Goal: Information Seeking & Learning: Learn about a topic

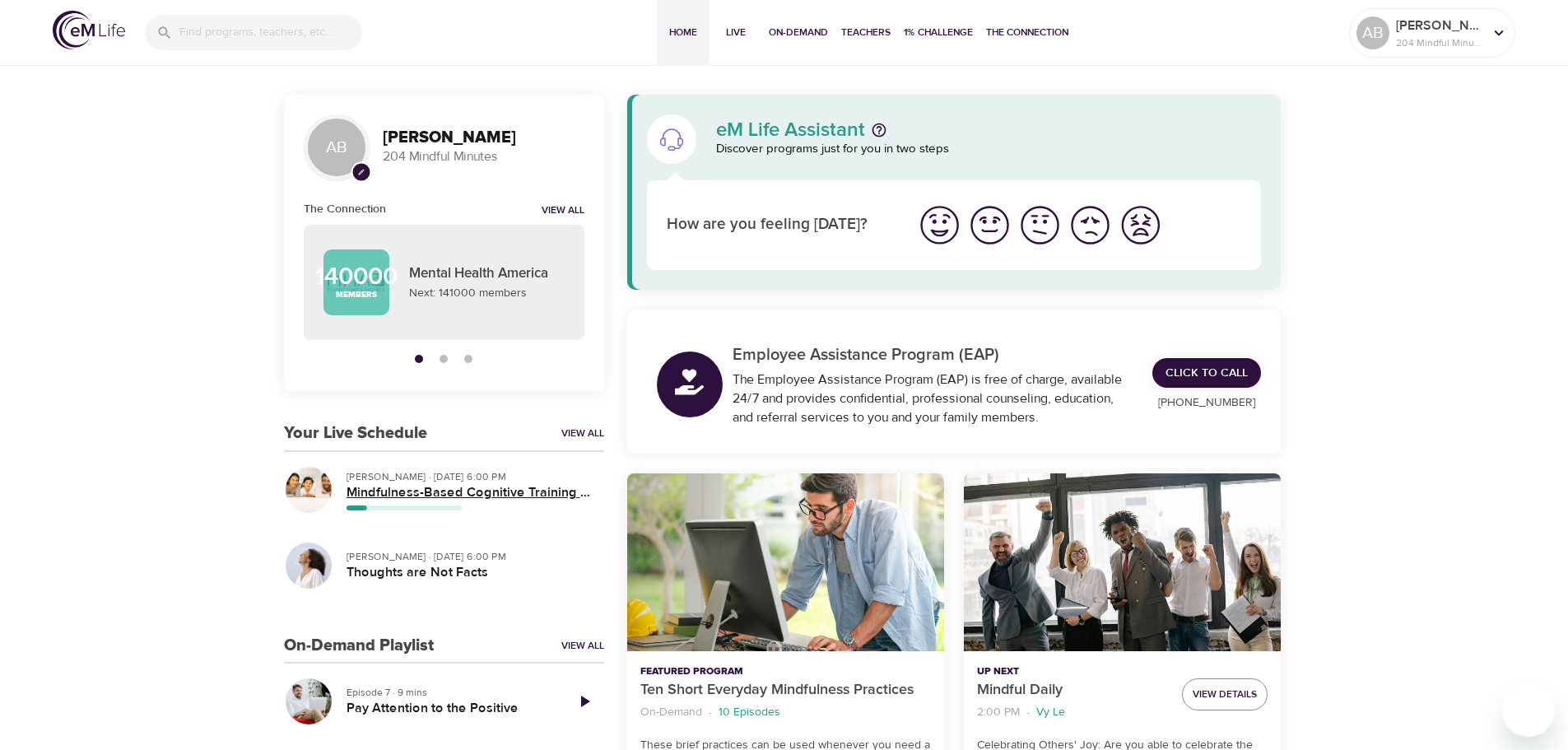
click at [544, 484] on h5 "Mindfulness-Based Cognitive Training (MBCT)" at bounding box center [468, 492] width 244 height 17
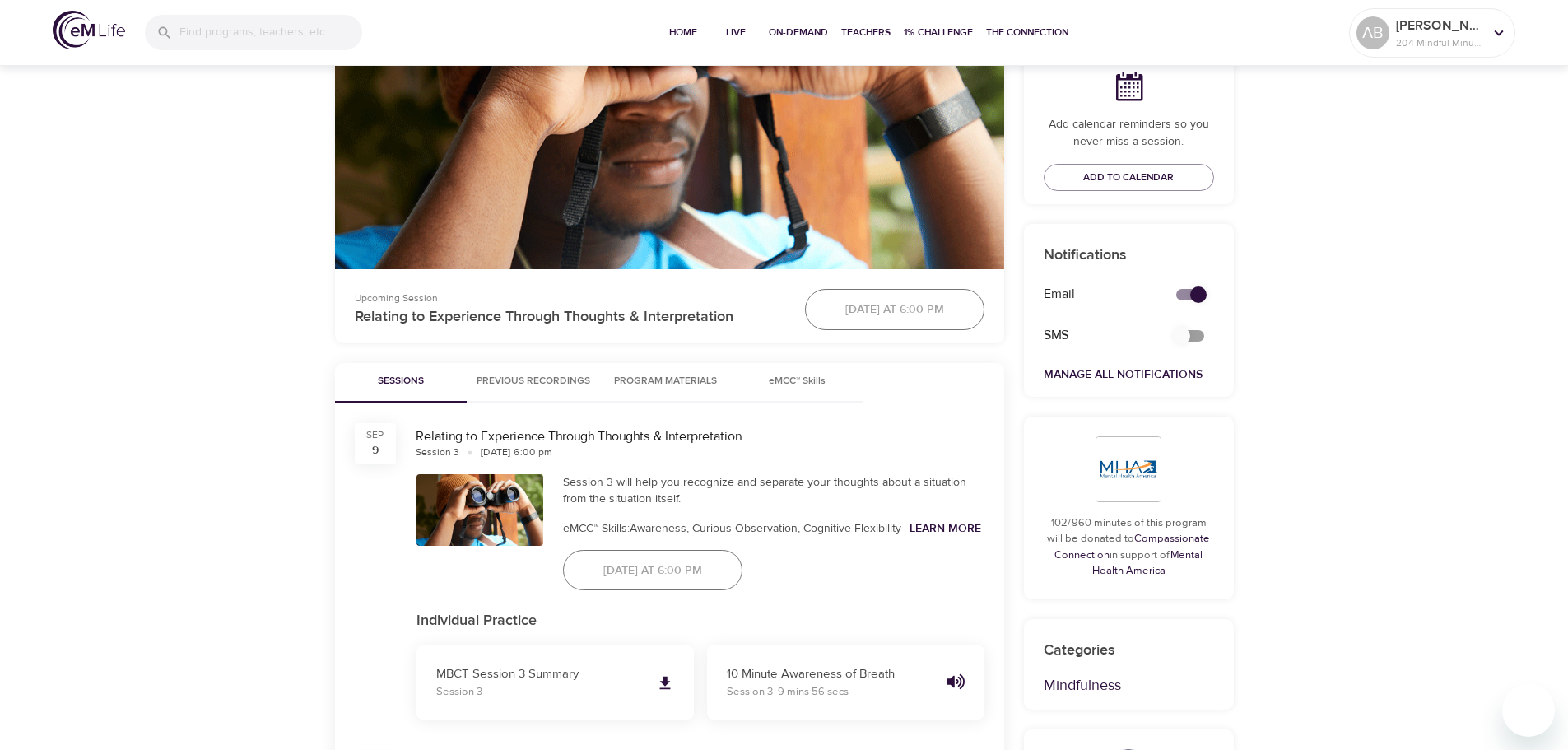
scroll to position [493, 0]
click at [518, 371] on button "Previous Recordings" at bounding box center [533, 382] width 134 height 40
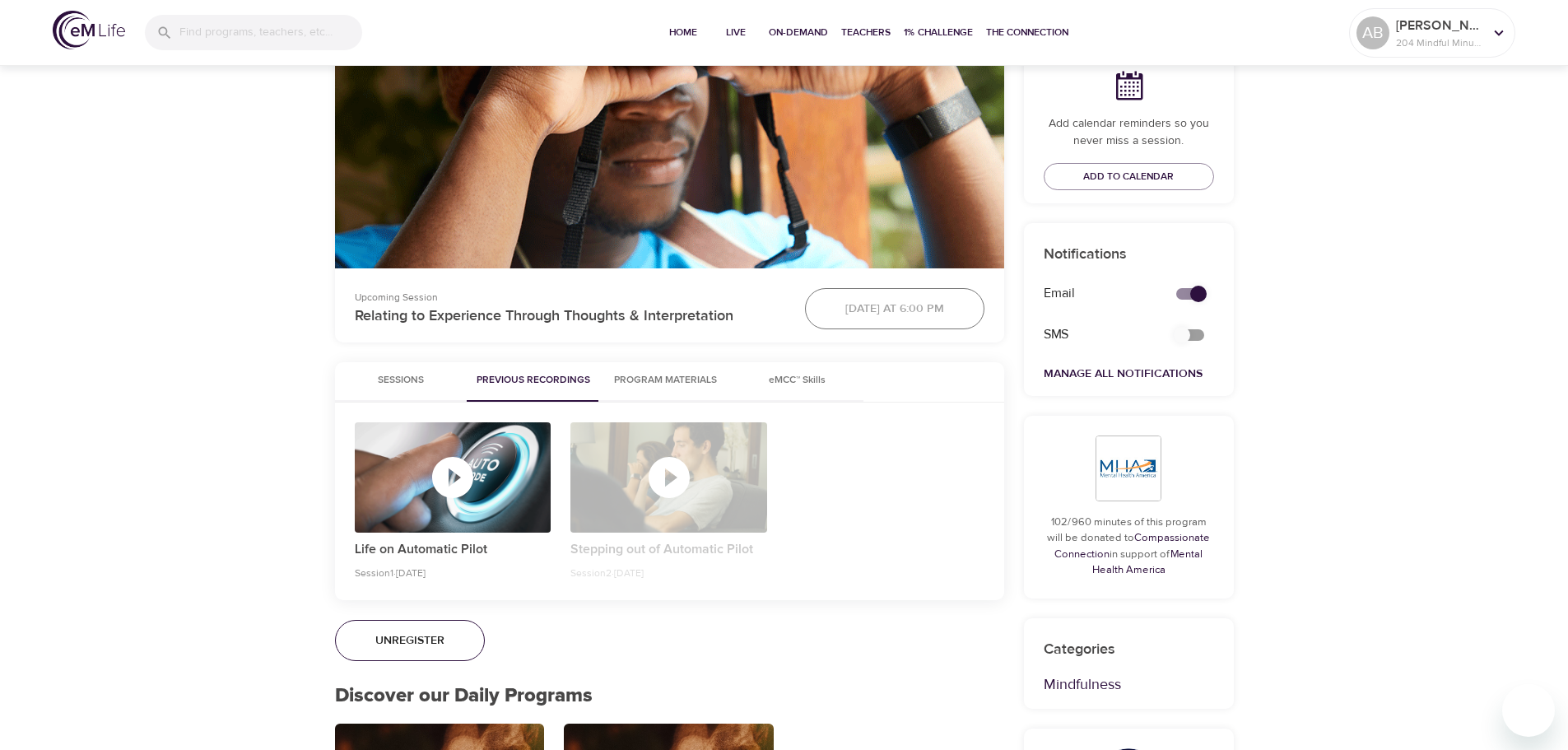
click at [679, 521] on div "button" at bounding box center [668, 478] width 197 height 110
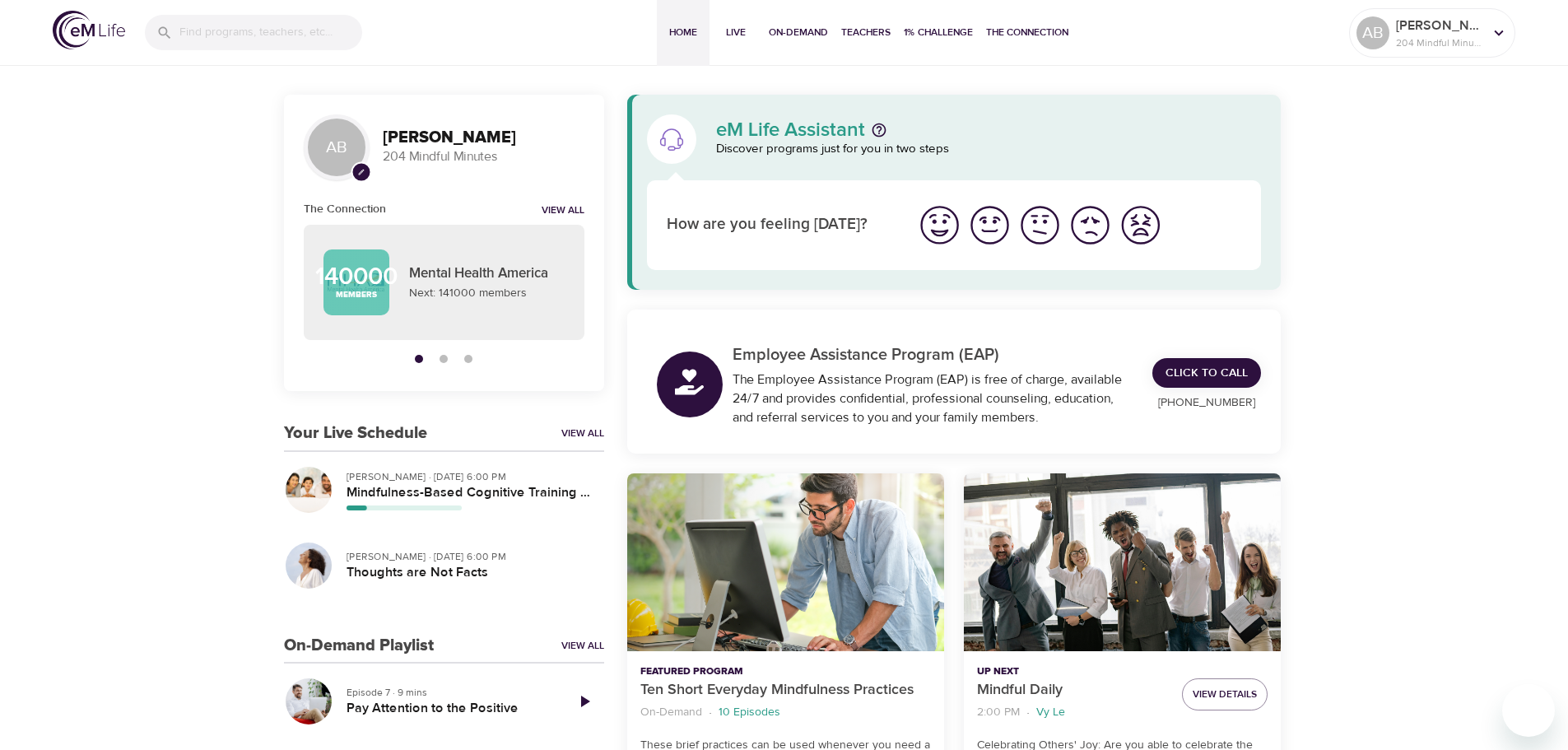
click at [510, 488] on h5 "Mindfulness-Based Cognitive Training (MBCT)" at bounding box center [468, 492] width 244 height 17
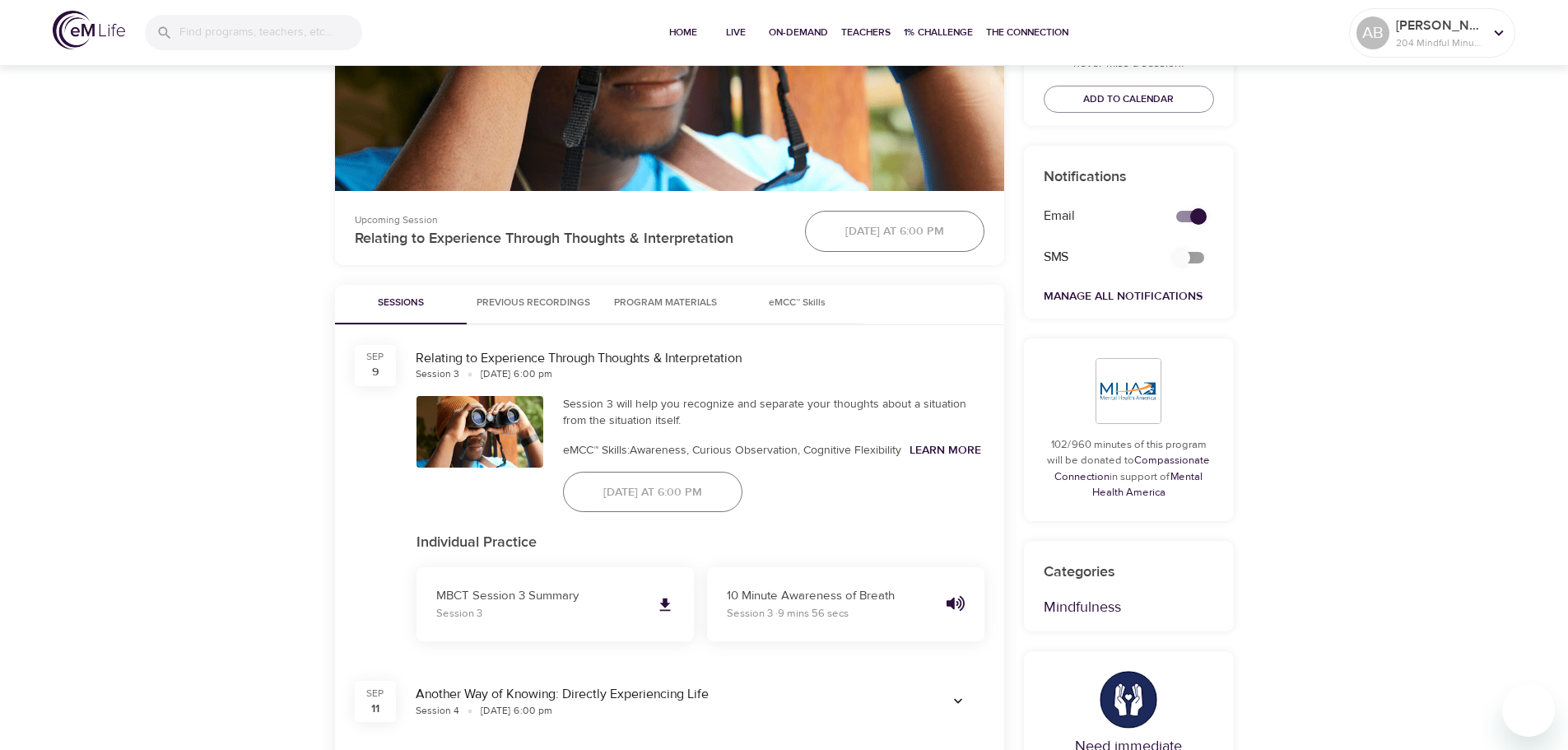
scroll to position [576, 0]
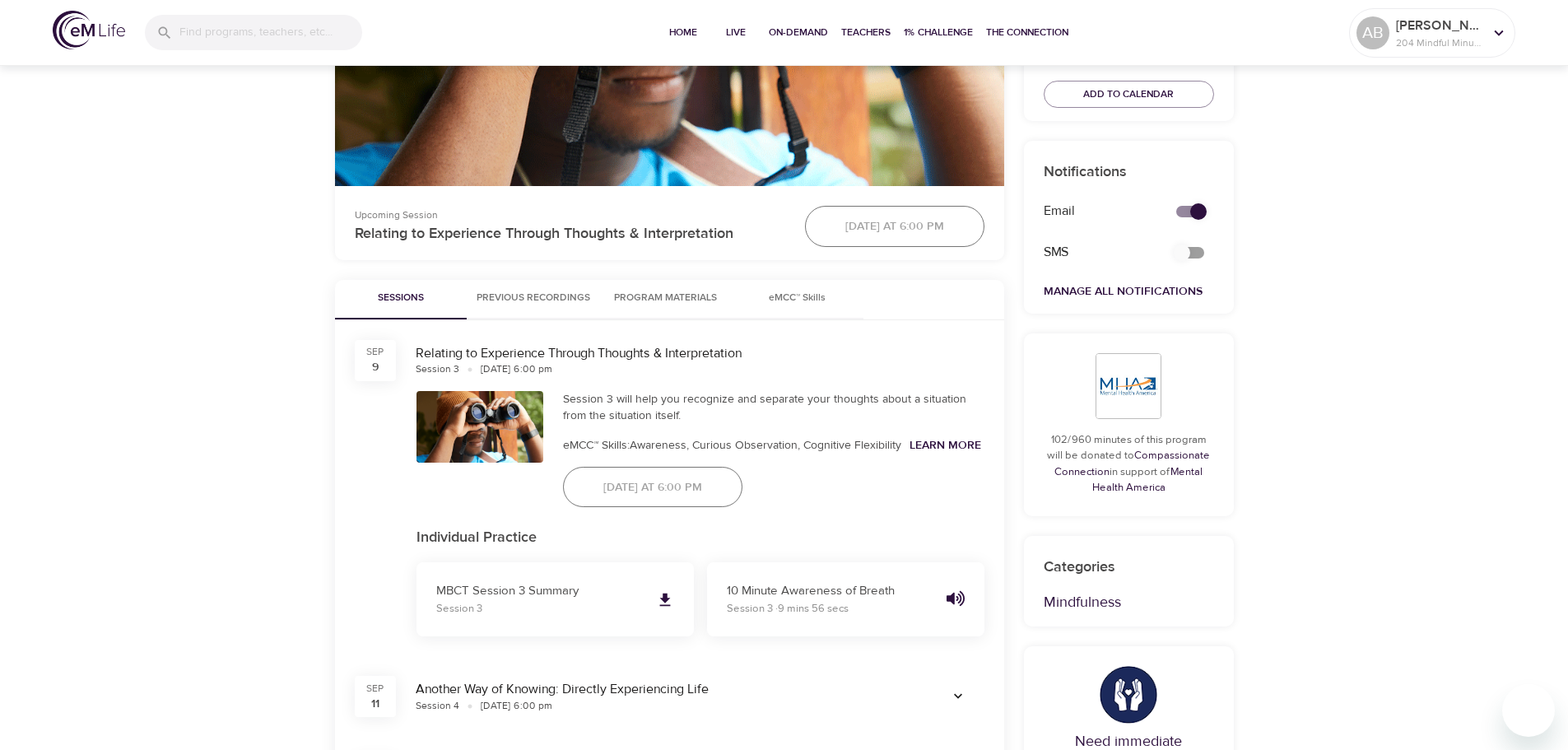
click at [541, 308] on button "Previous Recordings" at bounding box center [533, 299] width 134 height 40
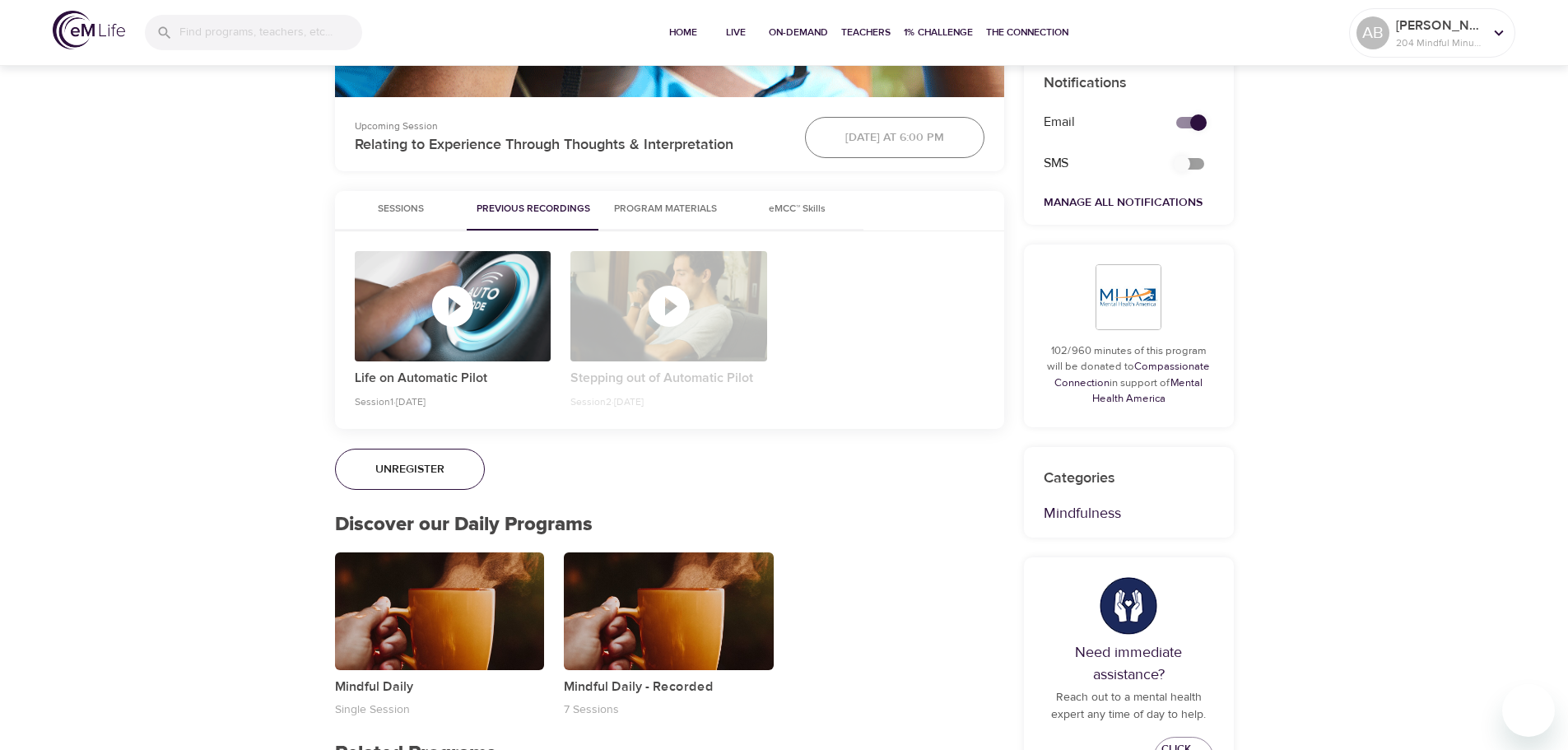
scroll to position [658, 0]
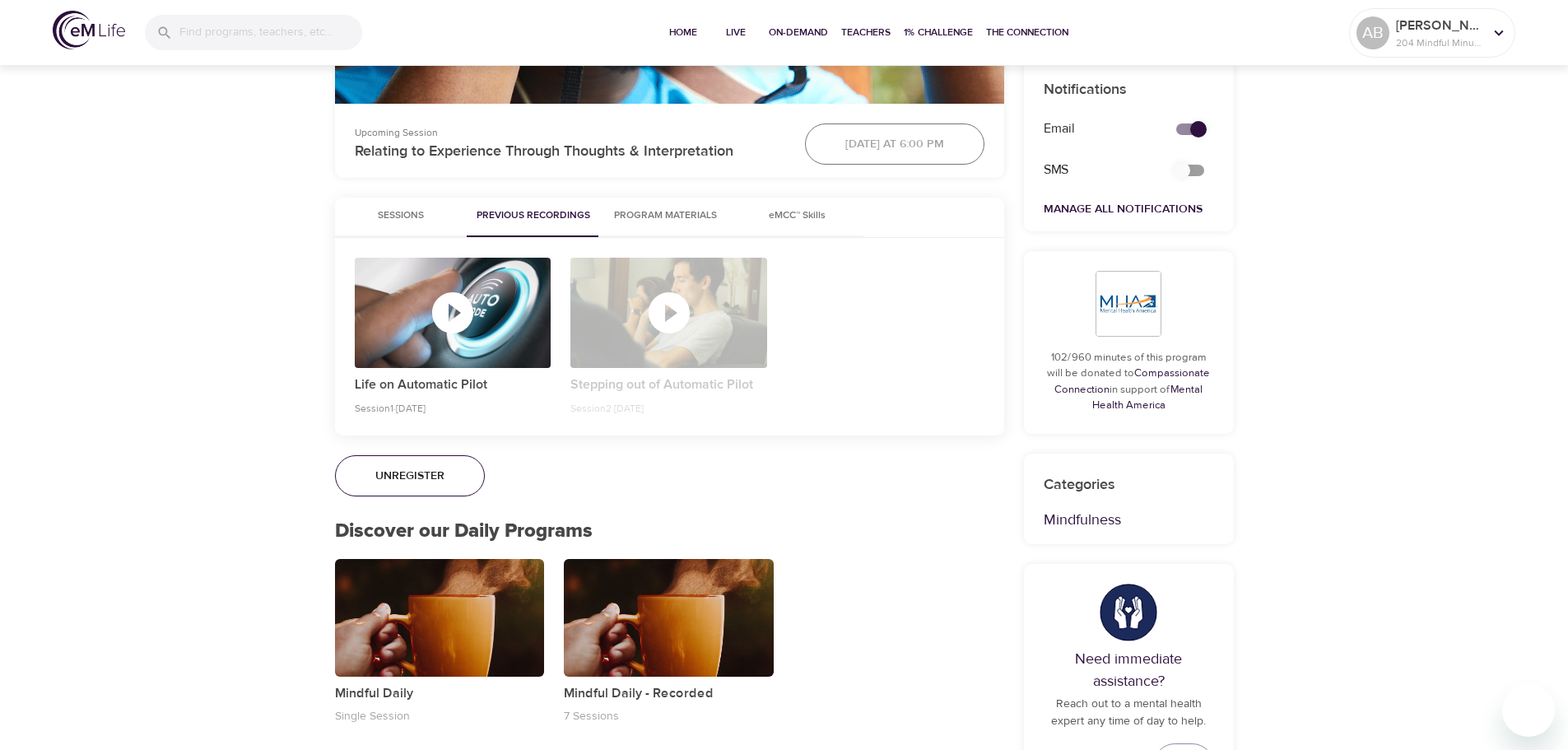
click at [387, 228] on button "Sessions" at bounding box center [401, 217] width 132 height 40
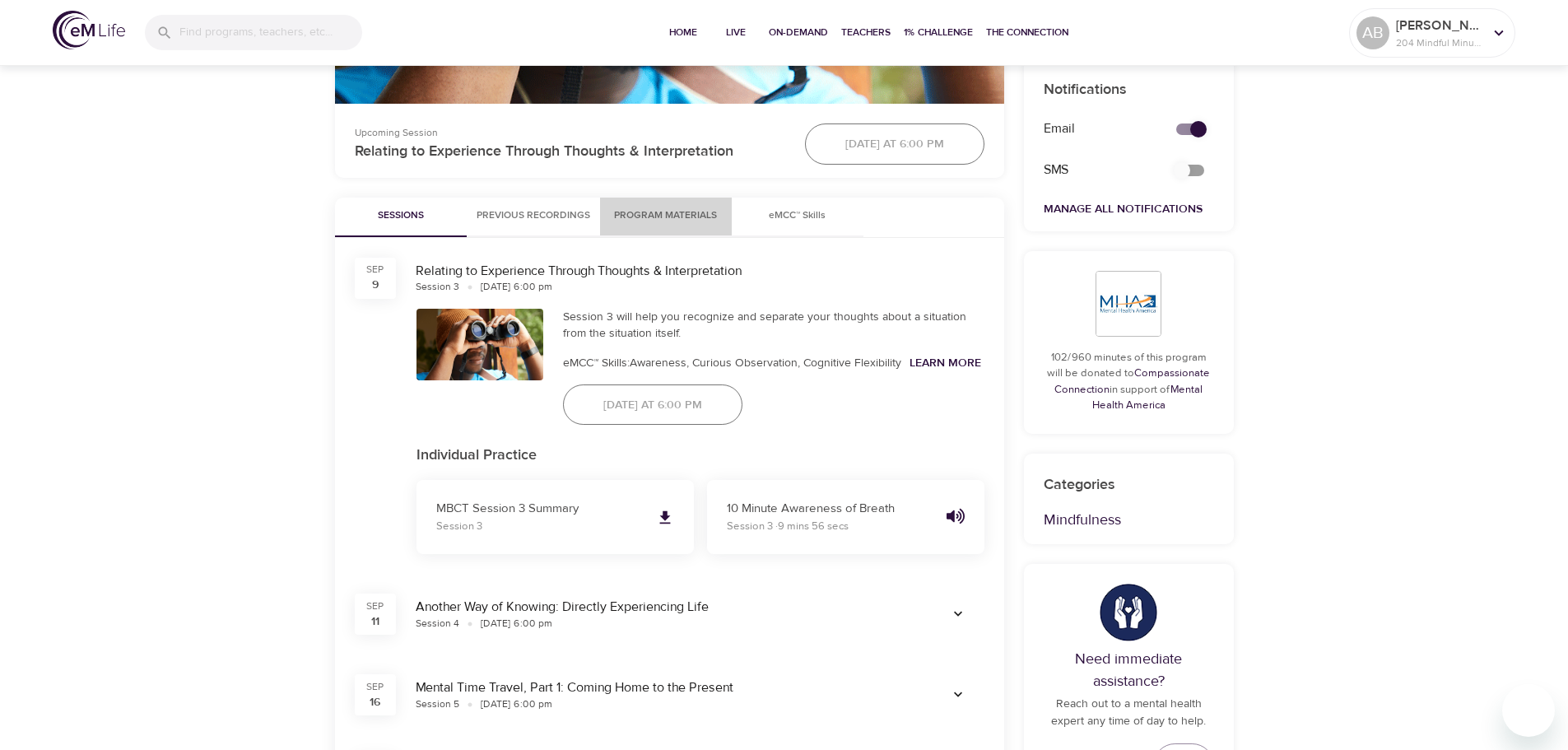
click at [628, 209] on span "Program Materials" at bounding box center [665, 216] width 111 height 17
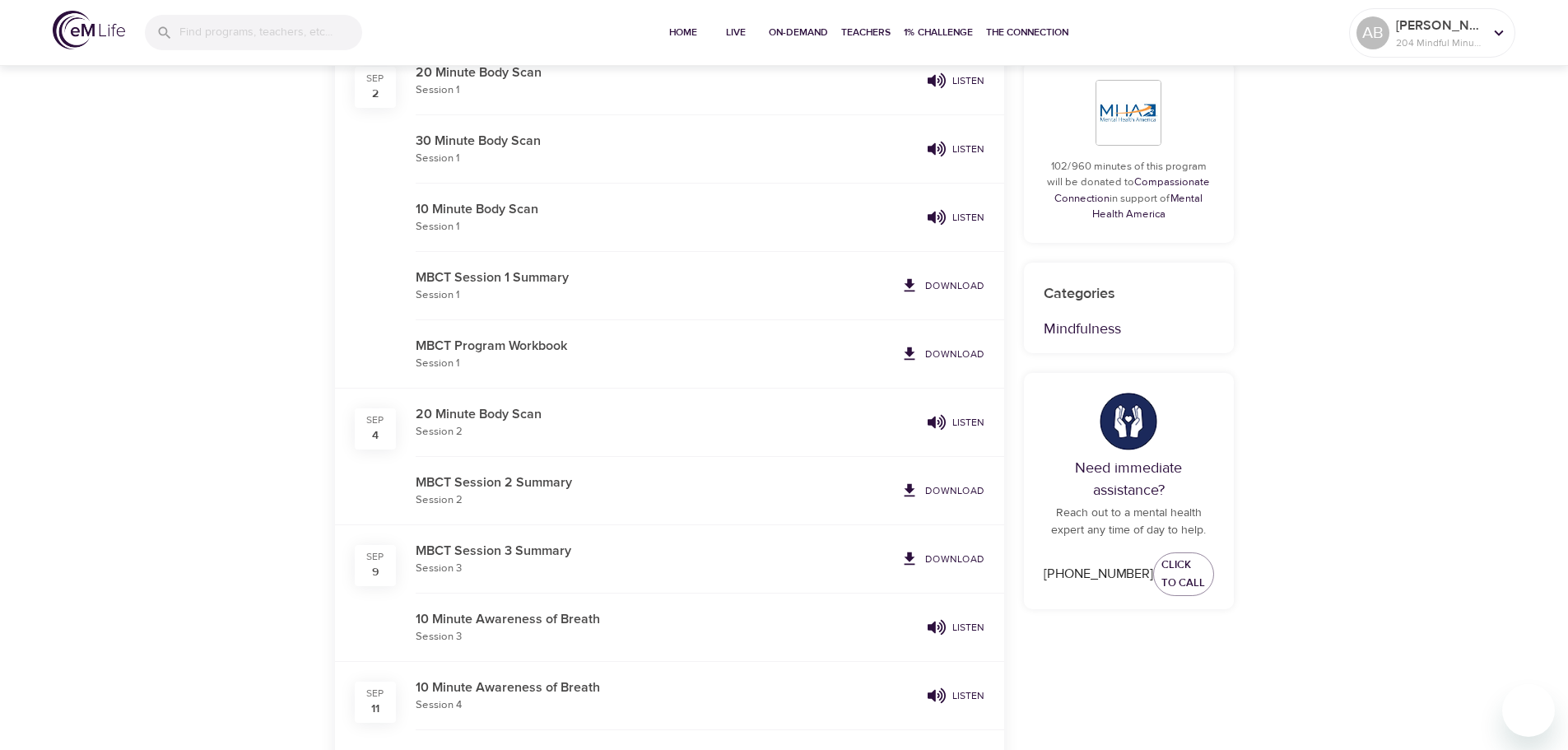
scroll to position [823, 0]
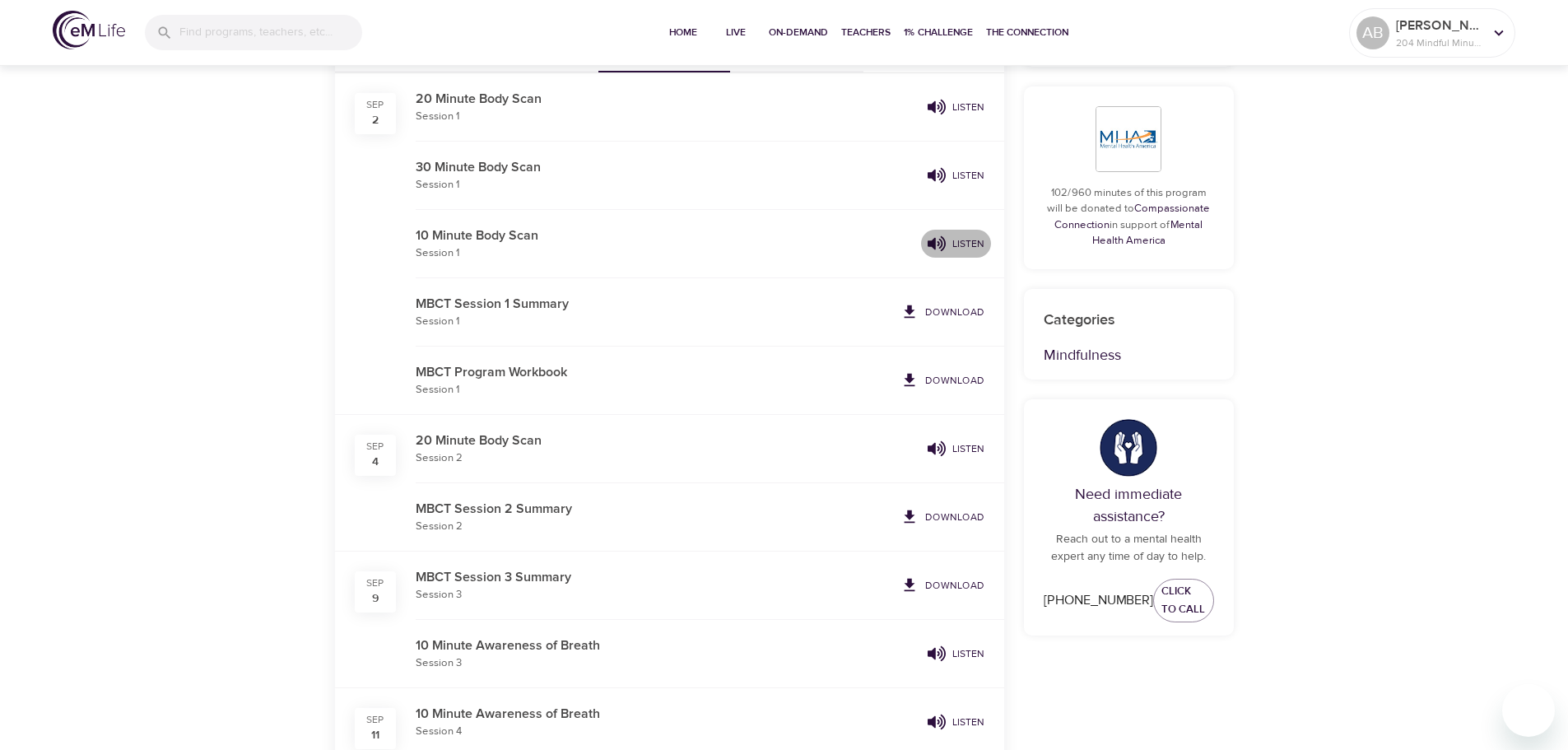
click at [944, 238] on icon "button" at bounding box center [936, 242] width 18 height 15
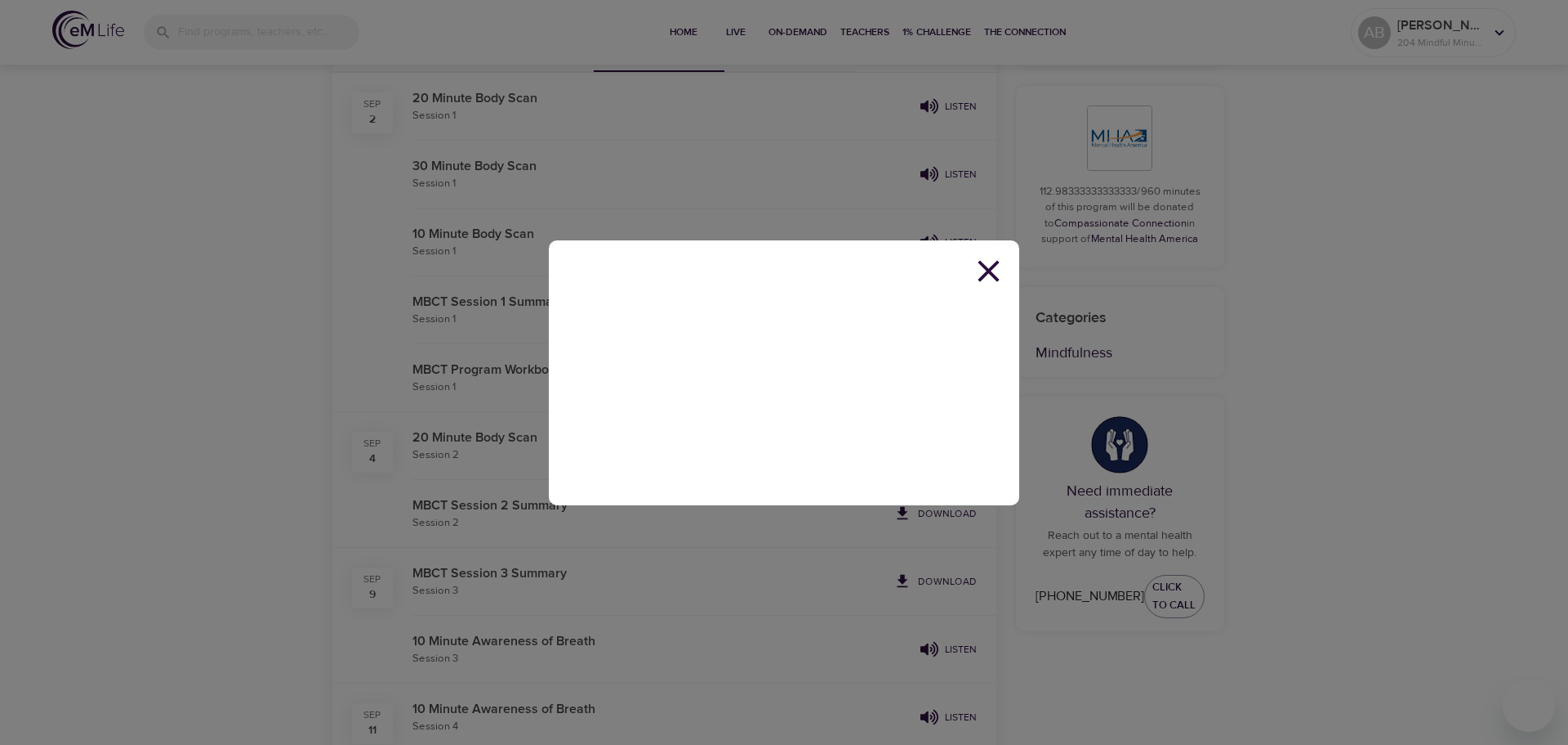
click at [996, 269] on icon at bounding box center [989, 270] width 37 height 37
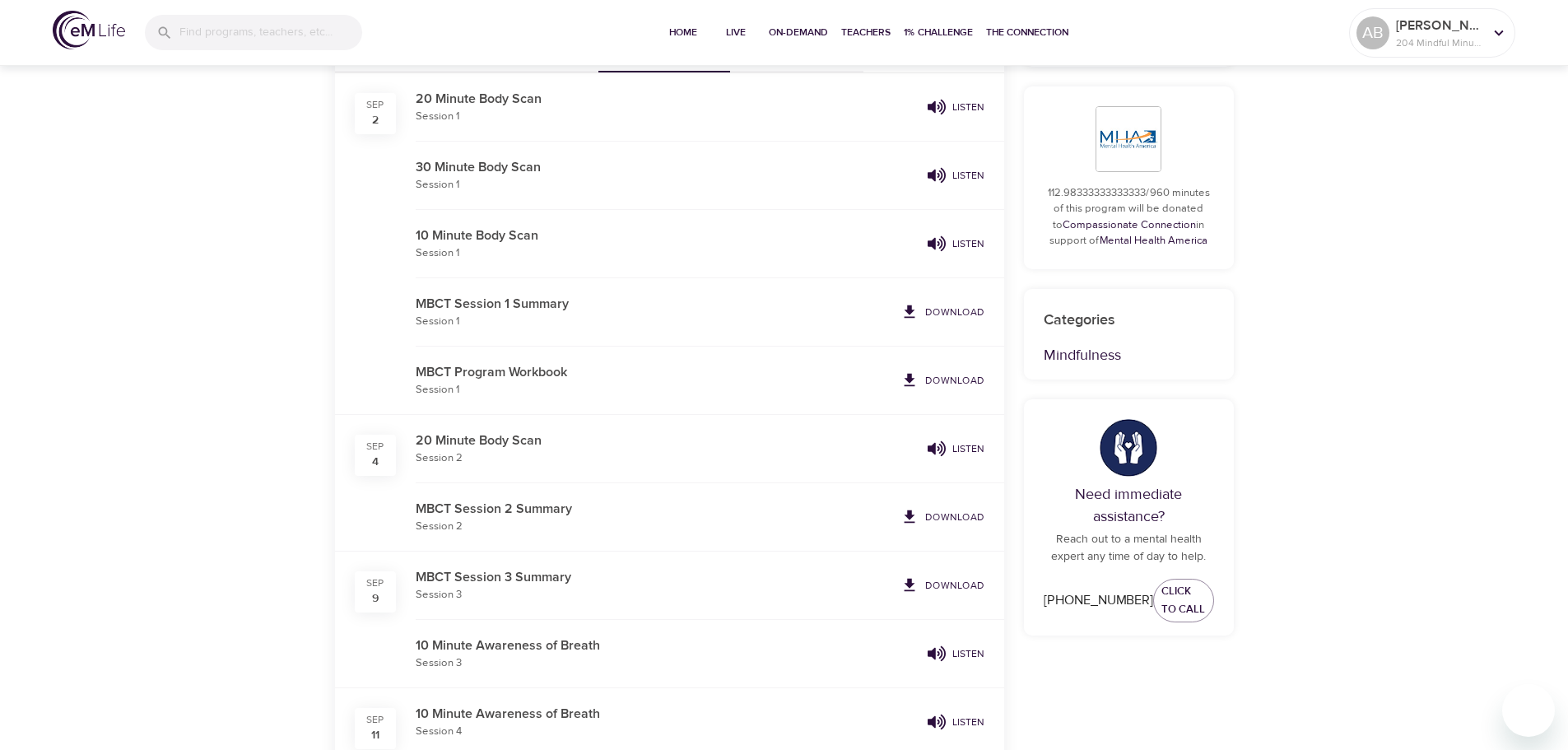
drag, startPoint x: 203, startPoint y: 499, endPoint x: 199, endPoint y: 472, distance: 27.3
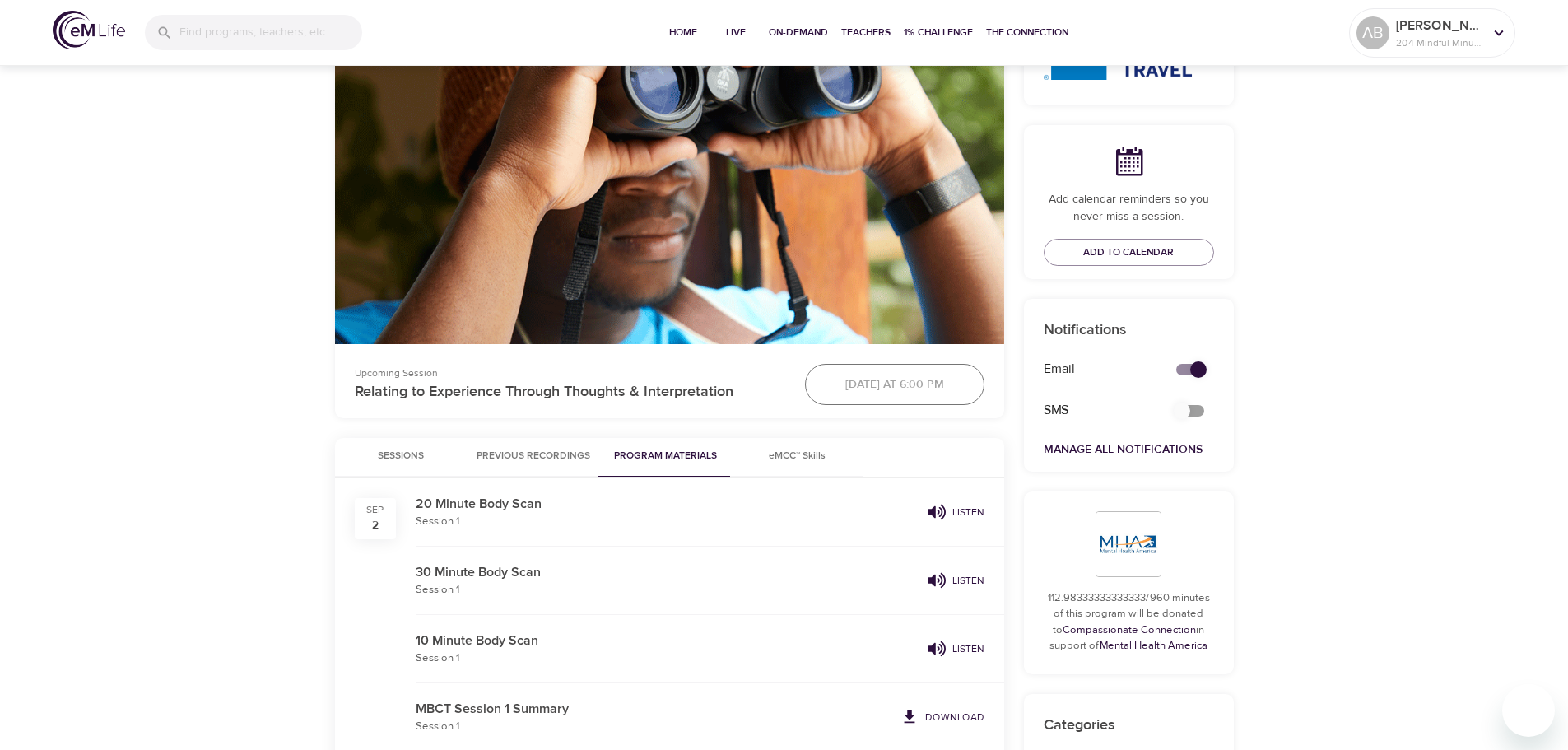
scroll to position [412, 0]
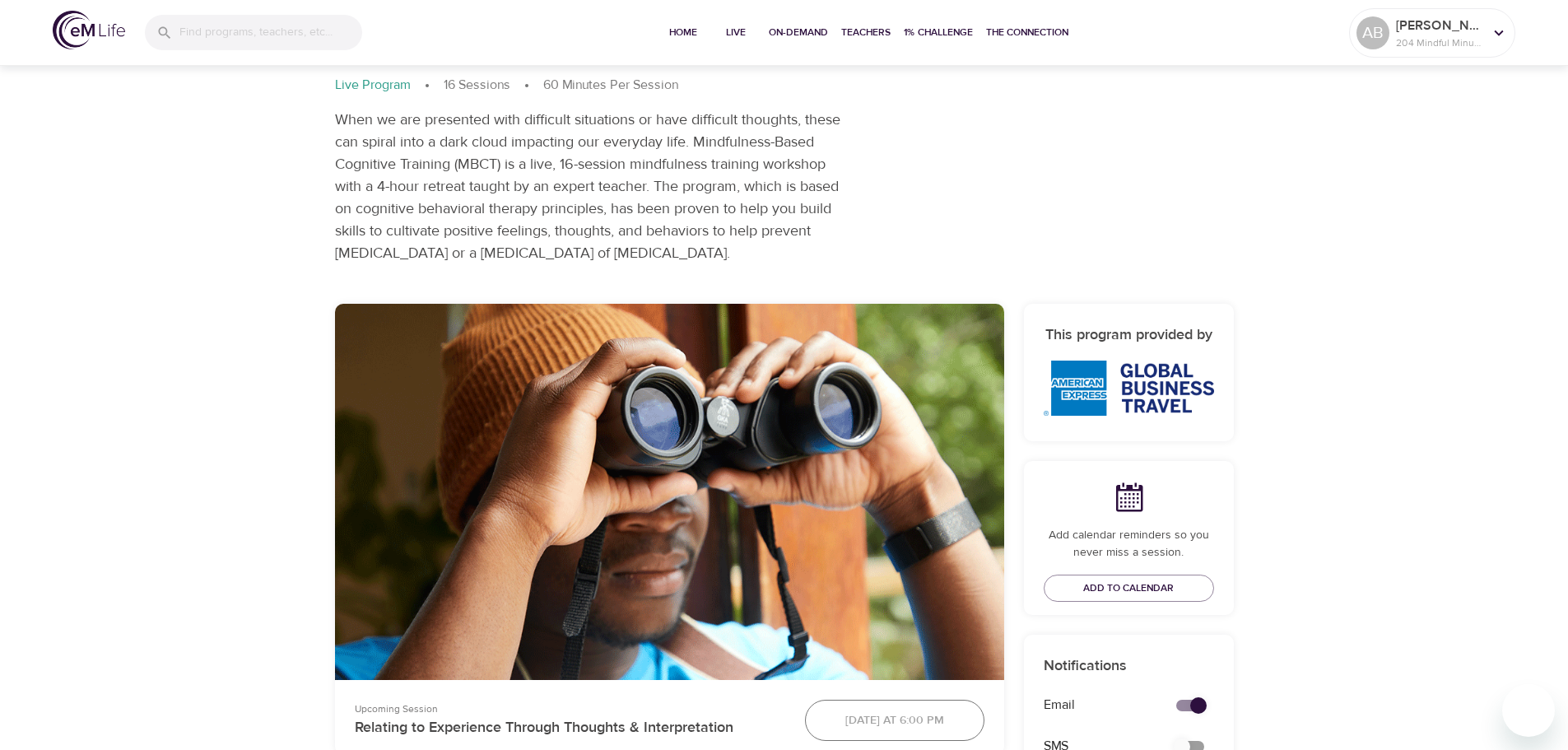
scroll to position [493, 0]
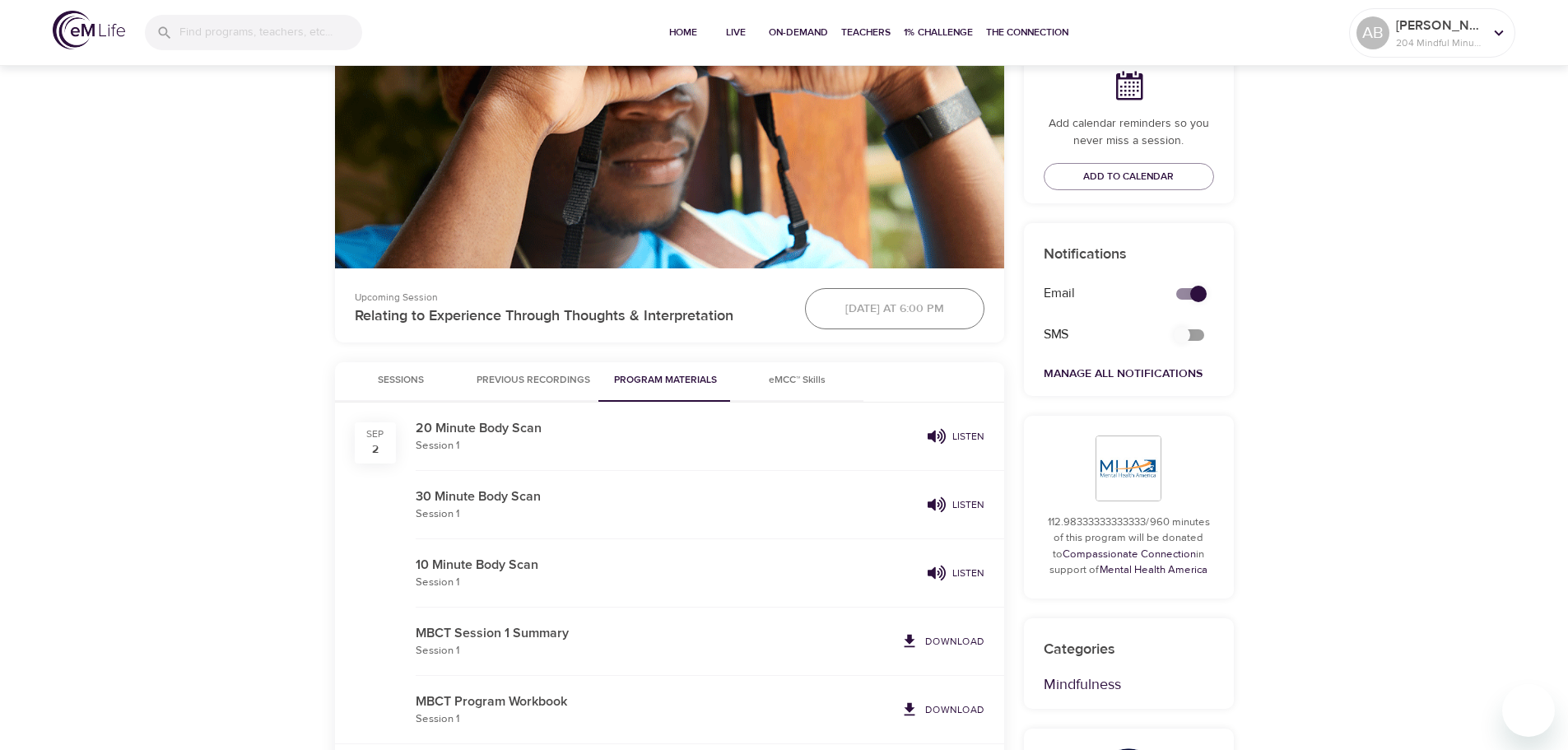
click at [395, 376] on span "Sessions" at bounding box center [400, 381] width 111 height 17
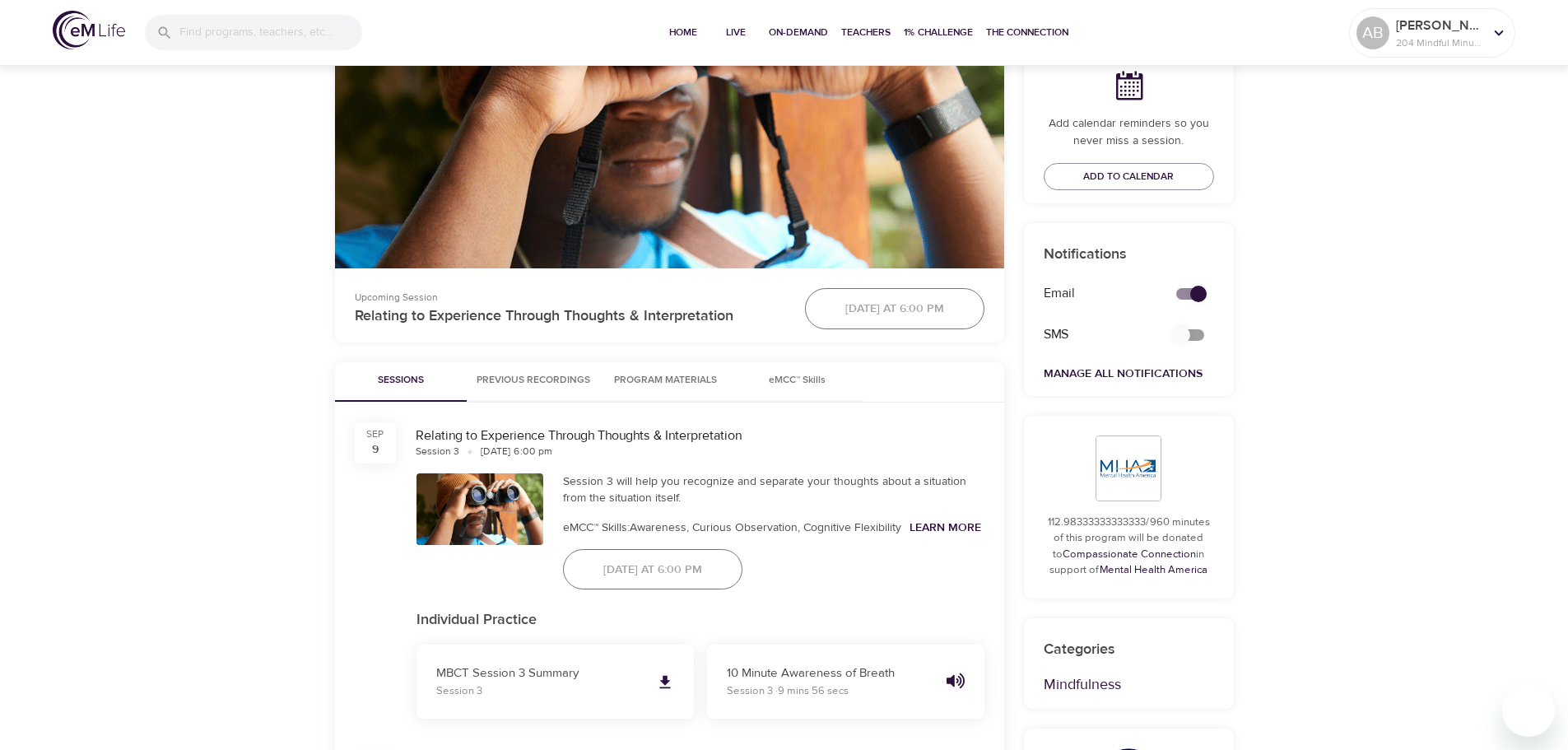
click at [522, 374] on span "Previous Recordings" at bounding box center [533, 381] width 113 height 17
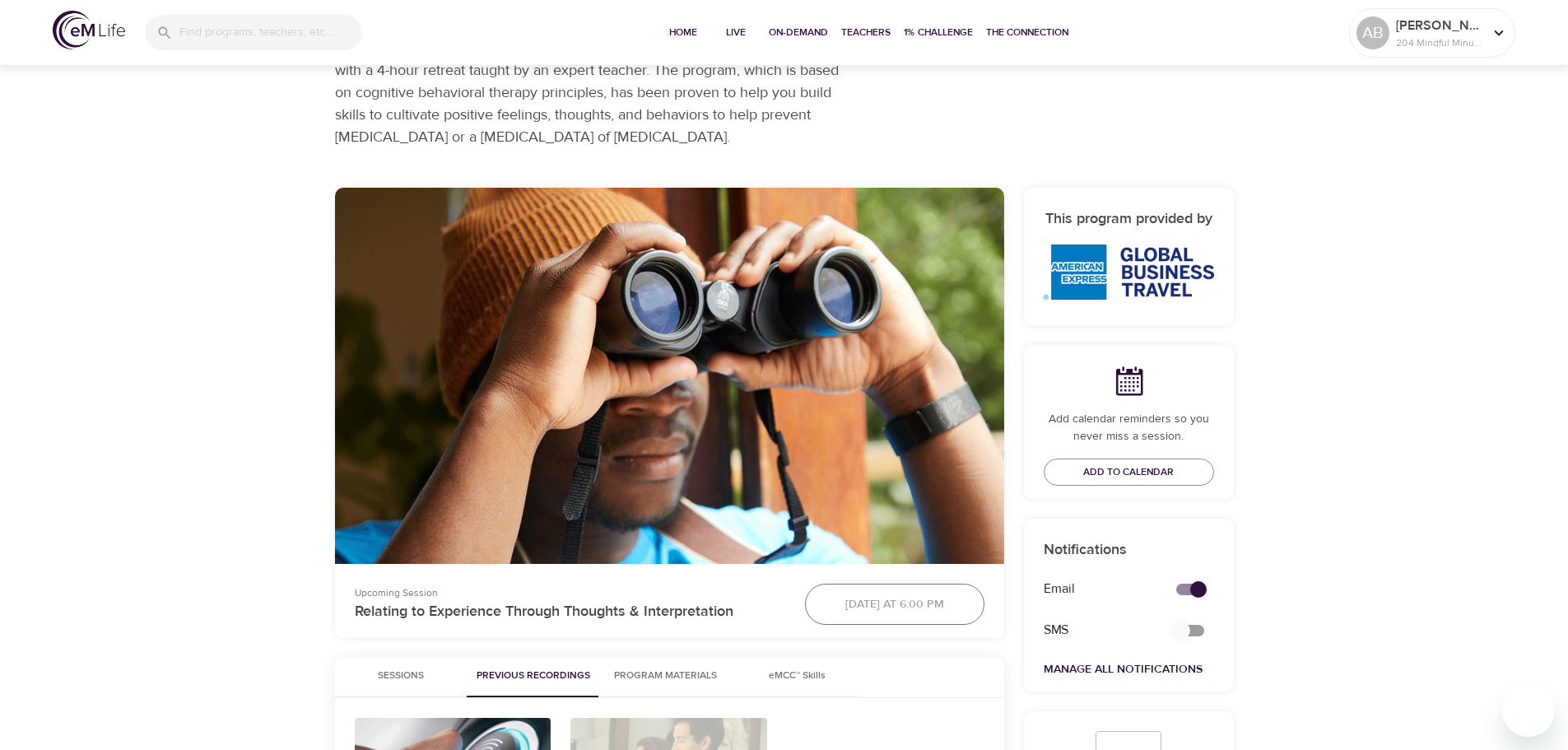
scroll to position [0, 0]
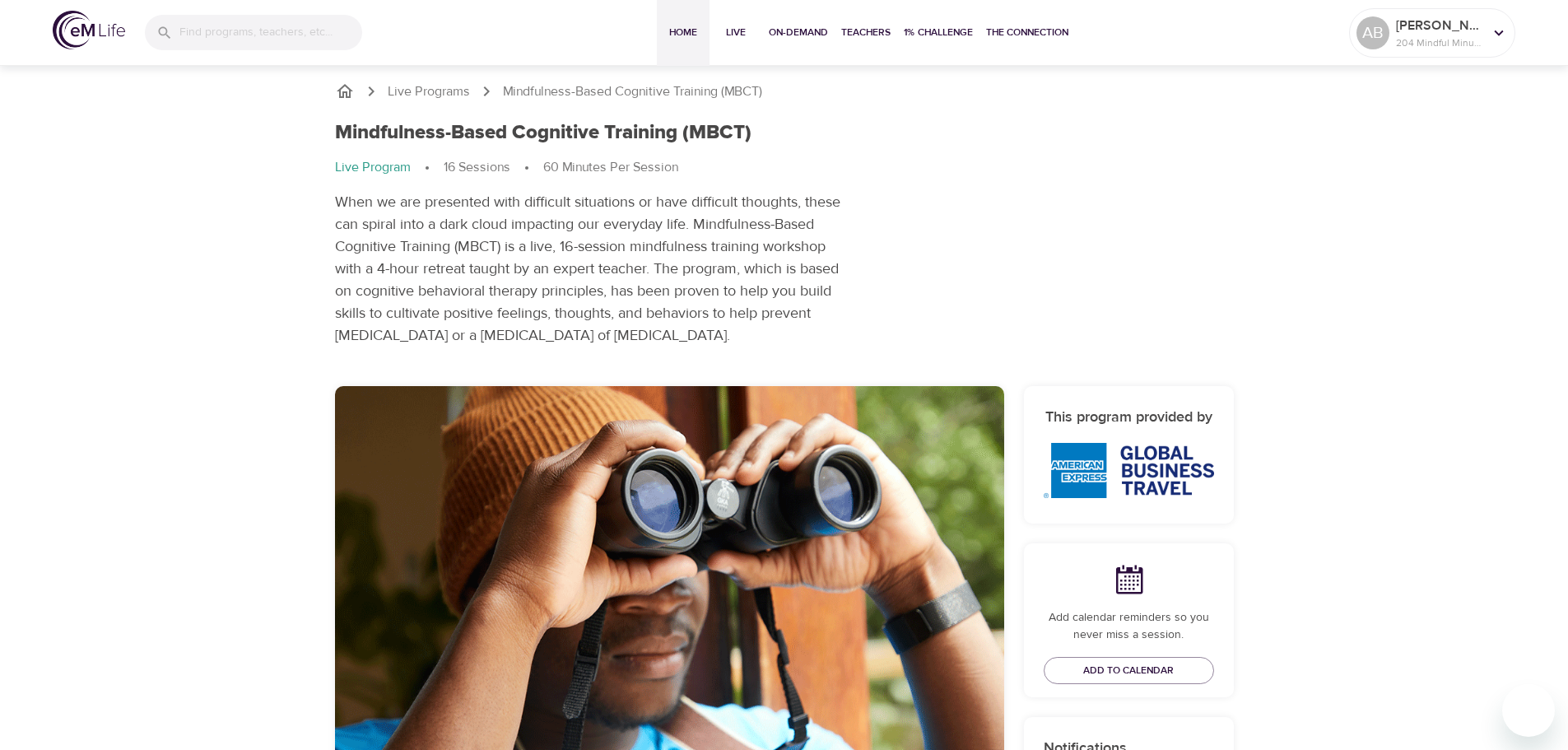
click at [695, 30] on span "Home" at bounding box center [682, 33] width 40 height 17
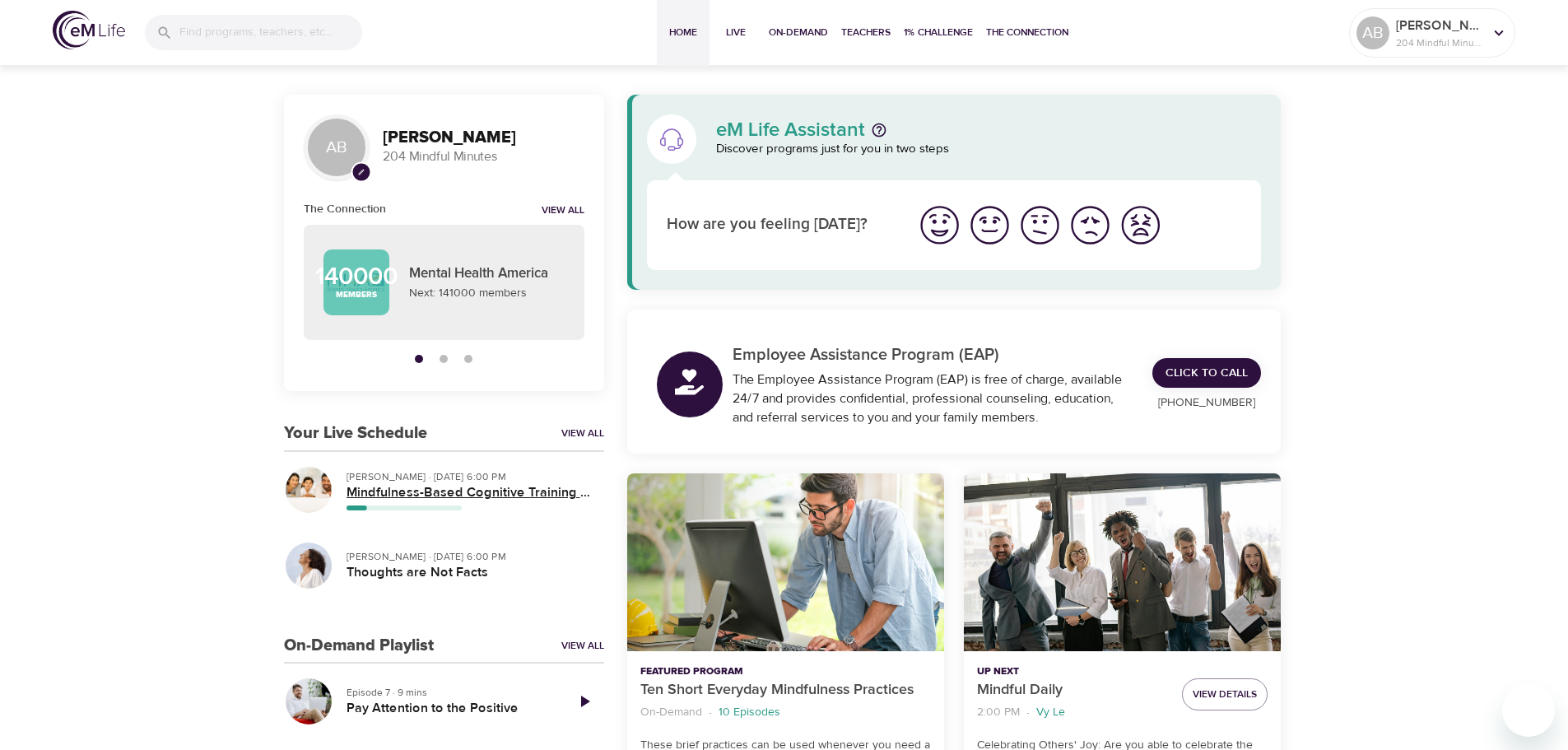
click at [471, 498] on h5 "Mindfulness-Based Cognitive Training (MBCT)" at bounding box center [468, 492] width 244 height 17
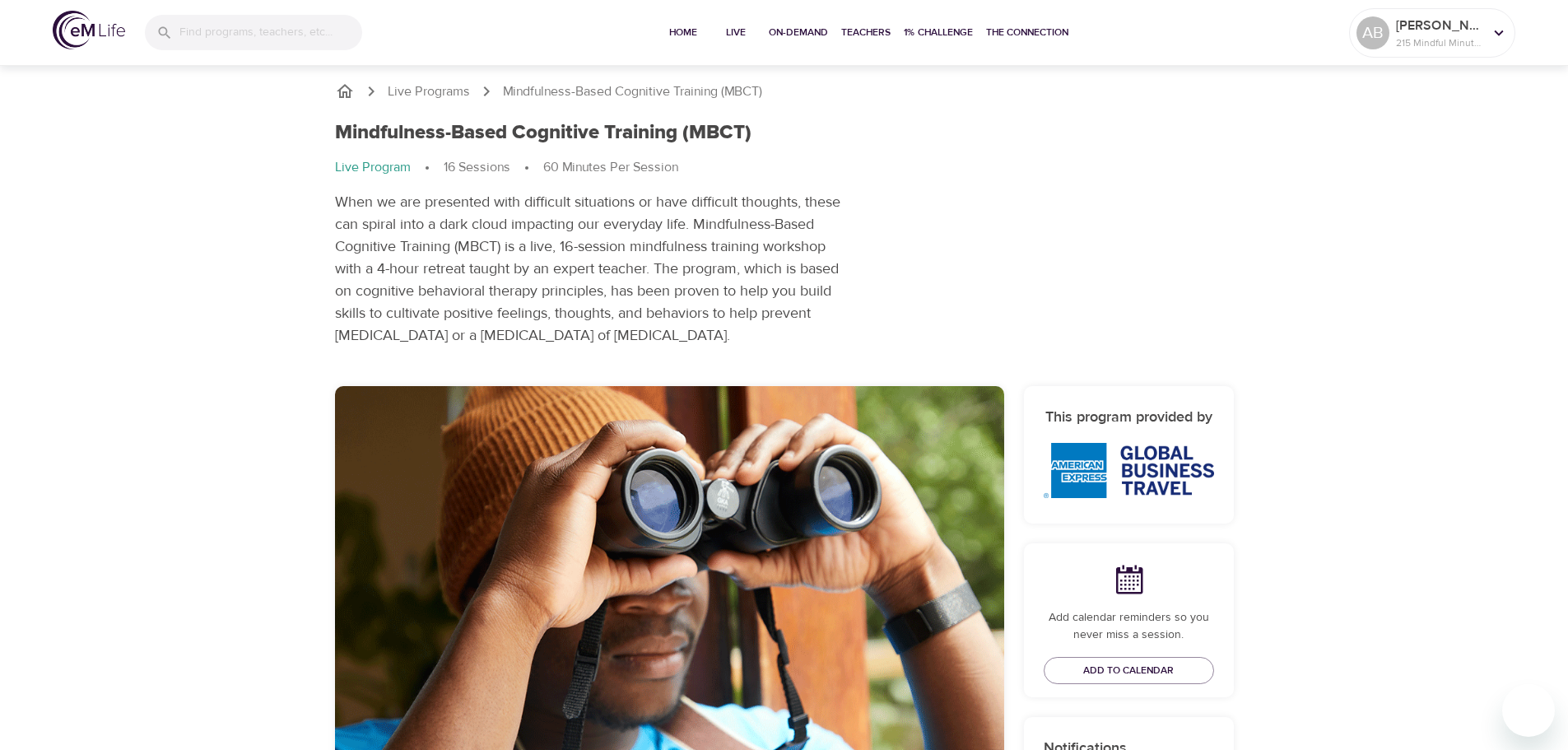
scroll to position [576, 0]
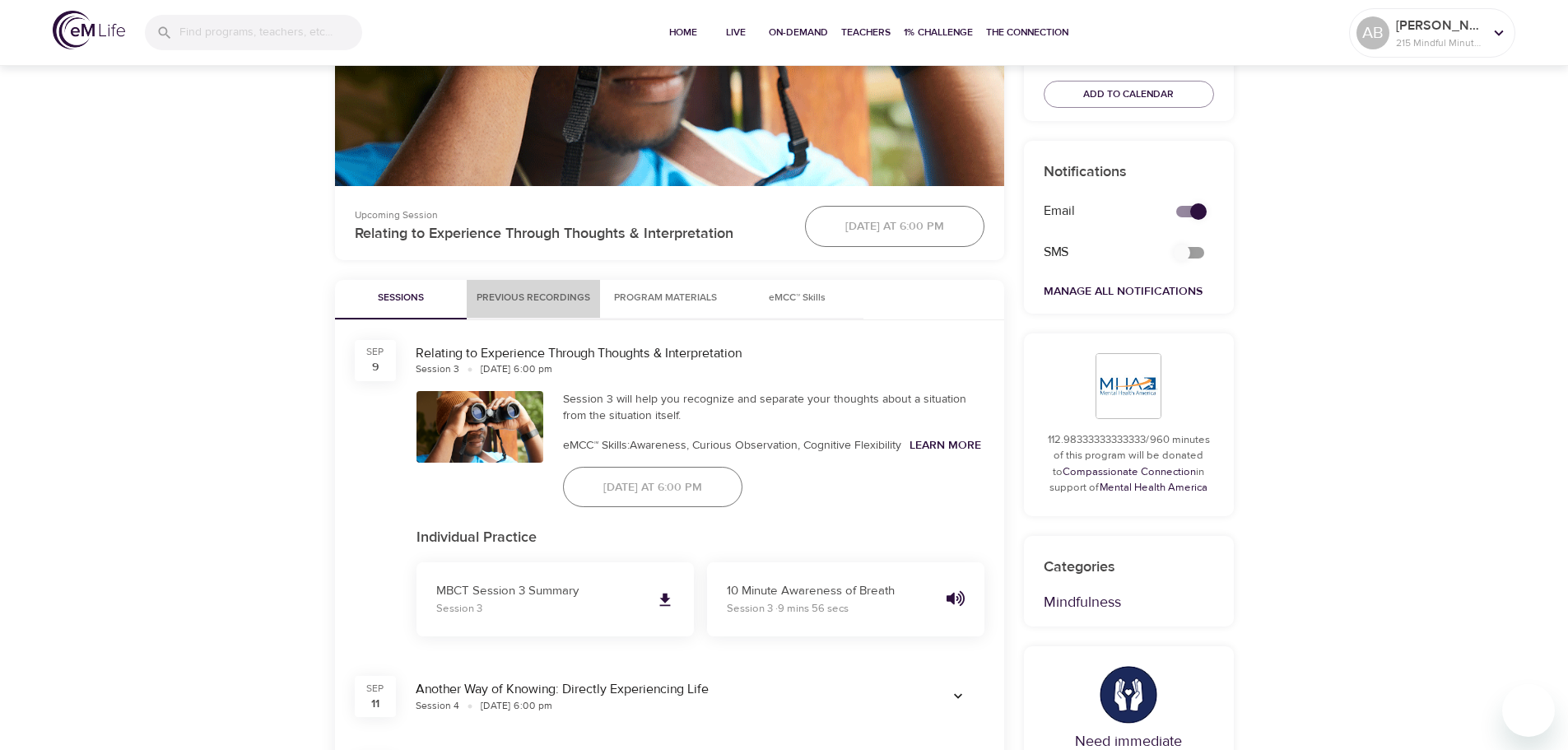
click at [580, 294] on span "Previous Recordings" at bounding box center [533, 298] width 113 height 17
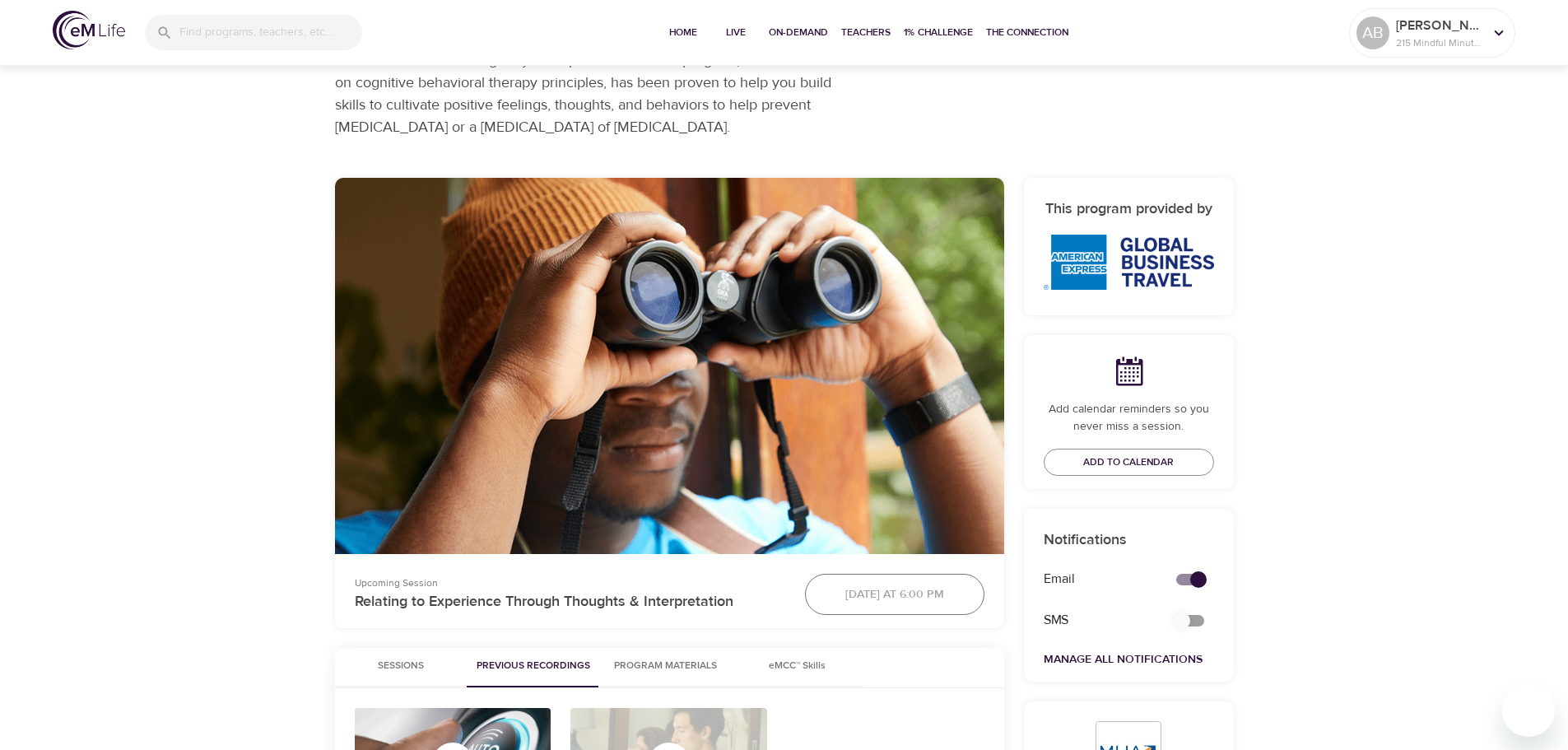
scroll to position [247, 0]
